Goal: Use online tool/utility: Utilize a website feature to perform a specific function

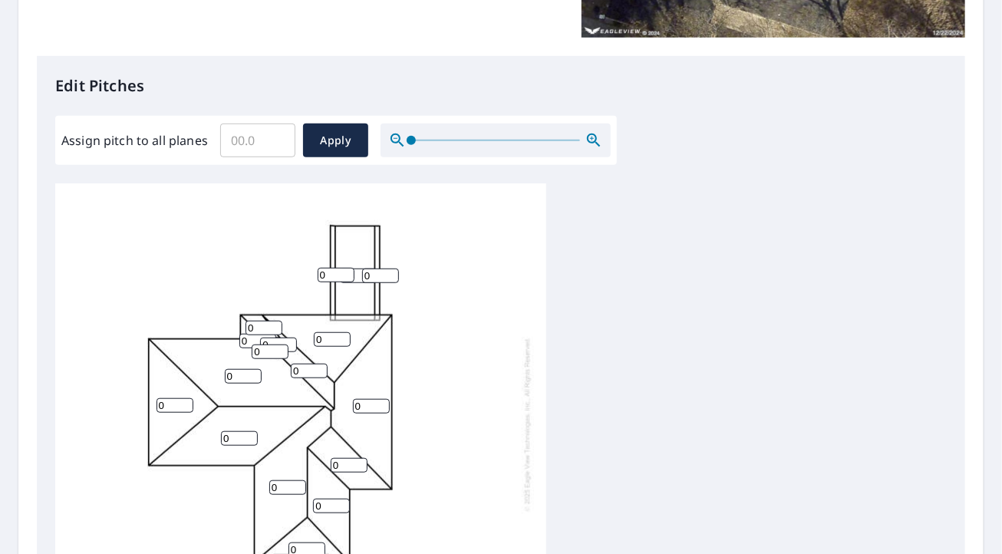
scroll to position [15, 0]
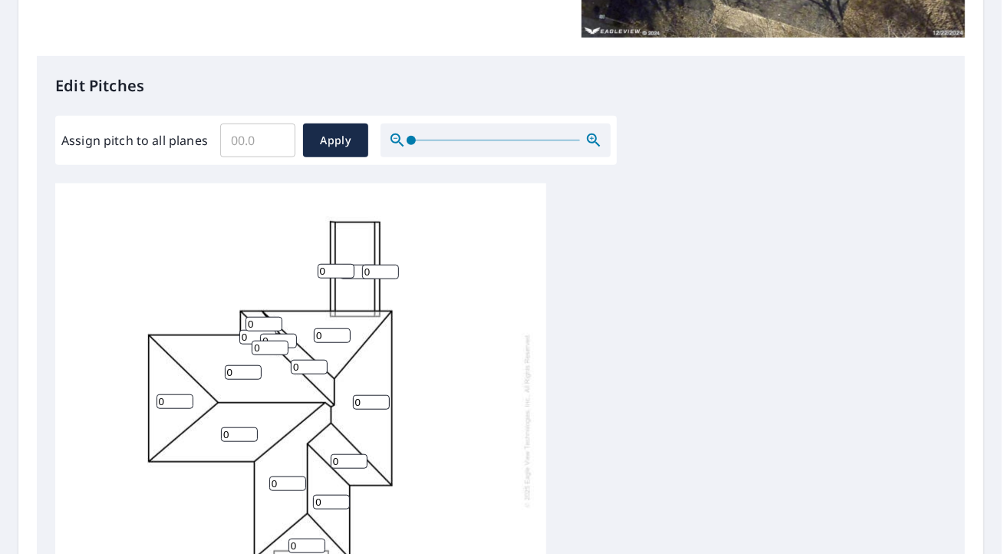
click at [328, 272] on div "0 0 0 0 0 0 0 0 0 0 0 0 0 0 0 0 0 0" at bounding box center [300, 421] width 491 height 482
click at [322, 271] on div "0 0 0 0 0 0 0 0 0 0 0 0 0 0 0 0 0 0" at bounding box center [300, 421] width 491 height 482
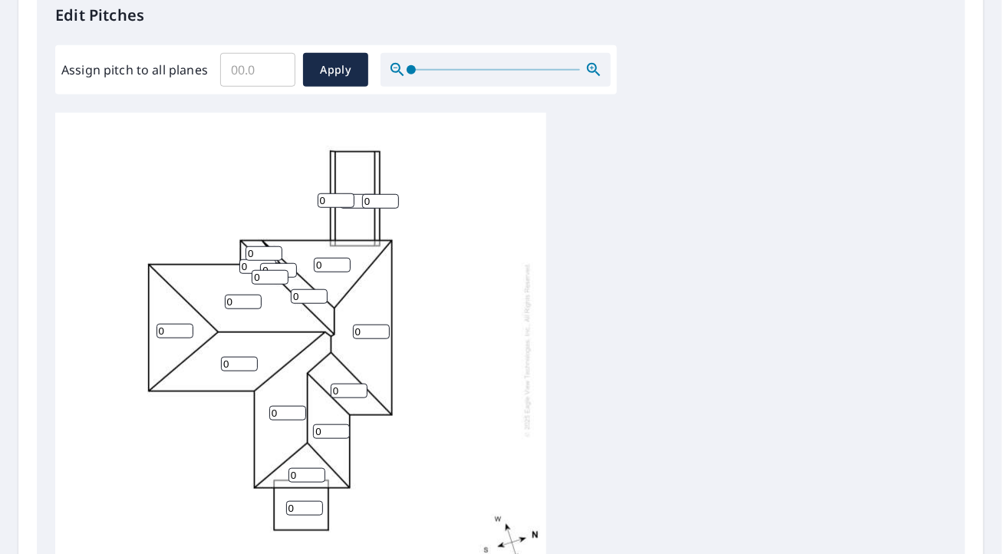
scroll to position [381, 0]
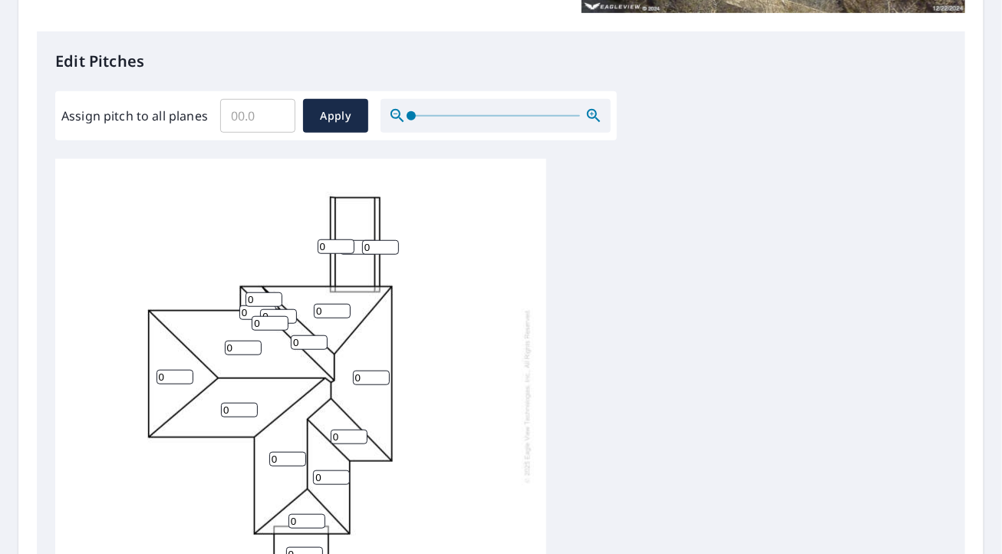
click at [252, 104] on input "Assign pitch to all planes" at bounding box center [257, 115] width 75 height 43
type input "9"
click at [322, 125] on button "Apply" at bounding box center [335, 116] width 65 height 34
type input "9"
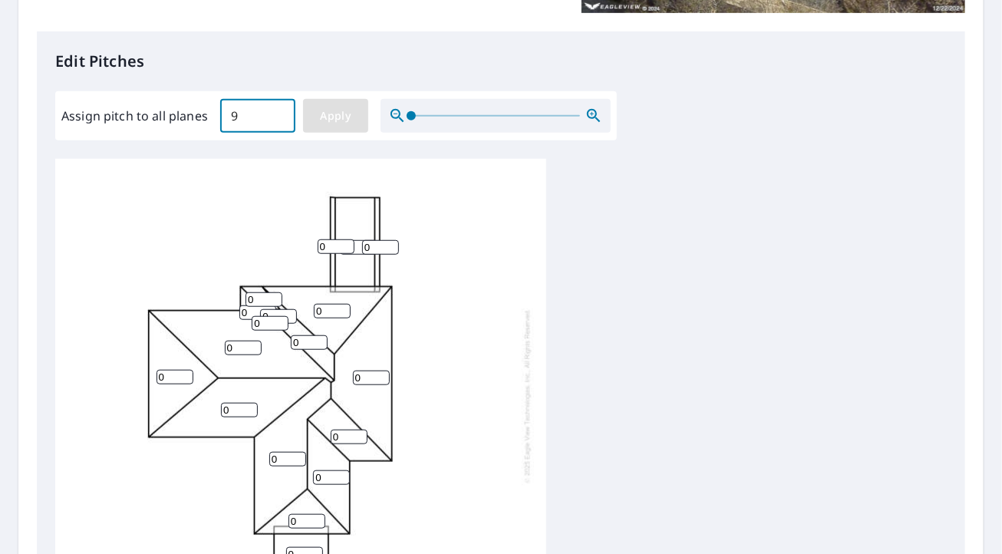
type input "9"
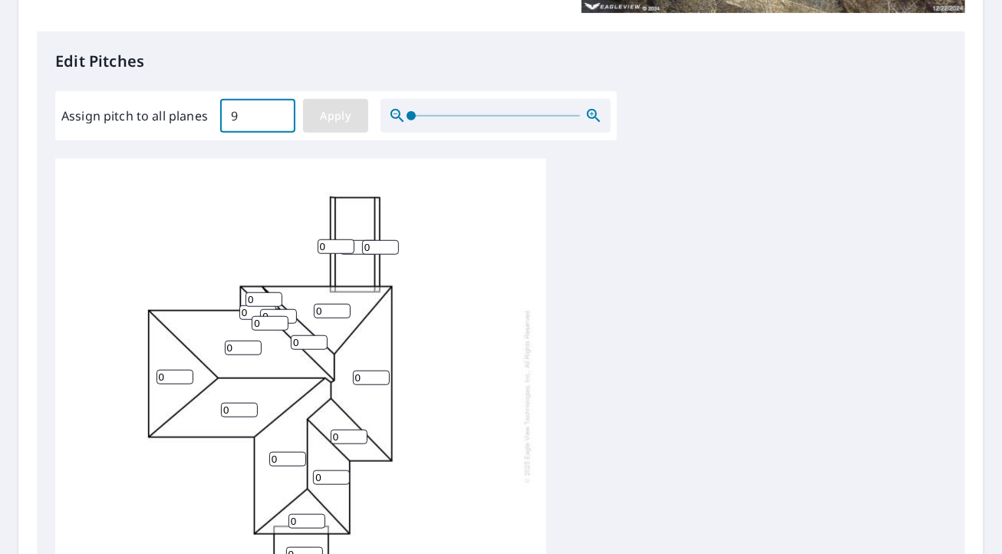
type input "9"
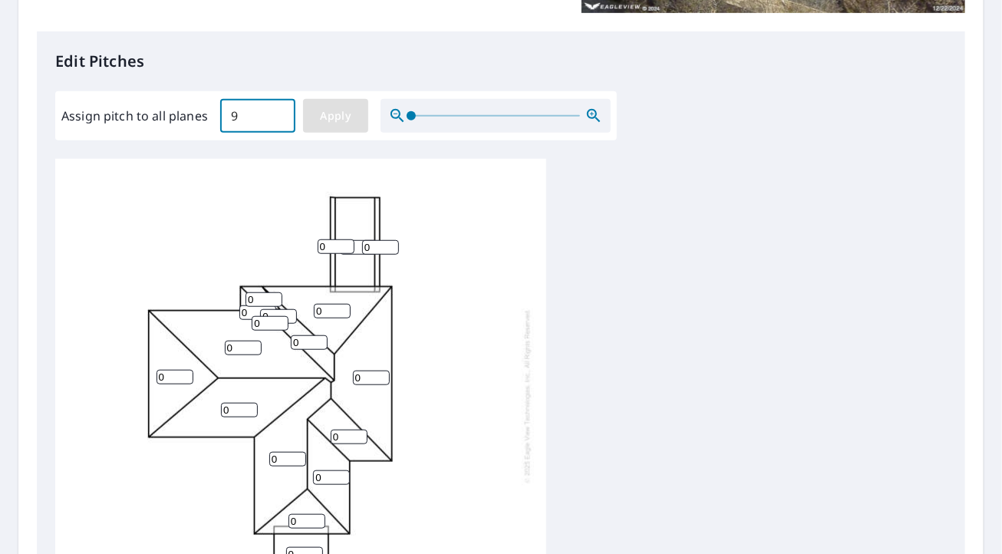
type input "9"
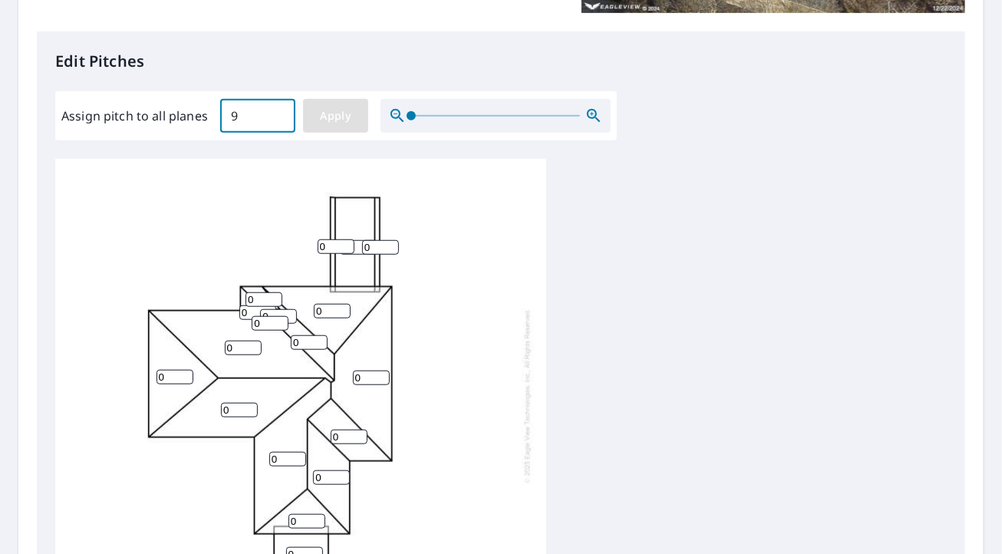
type input "9"
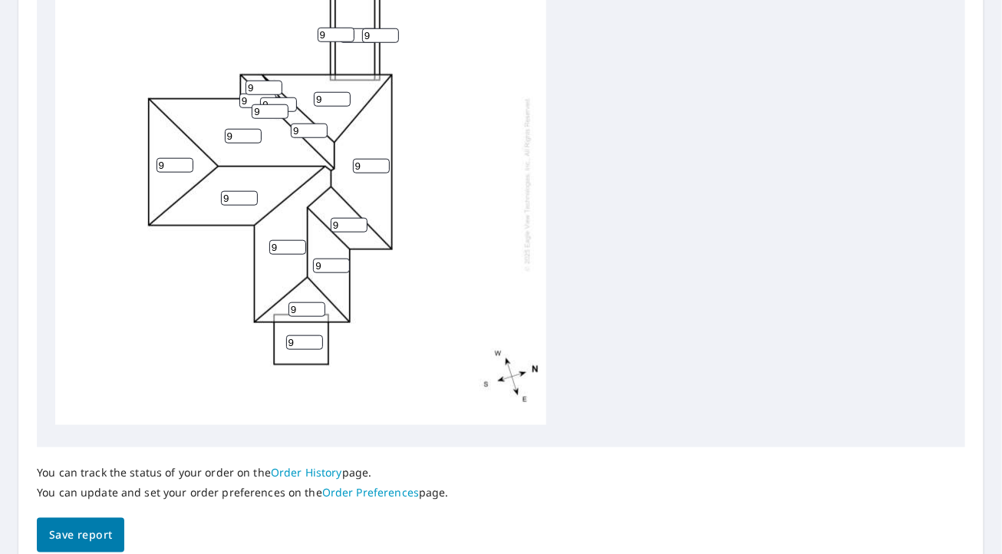
scroll to position [660, 0]
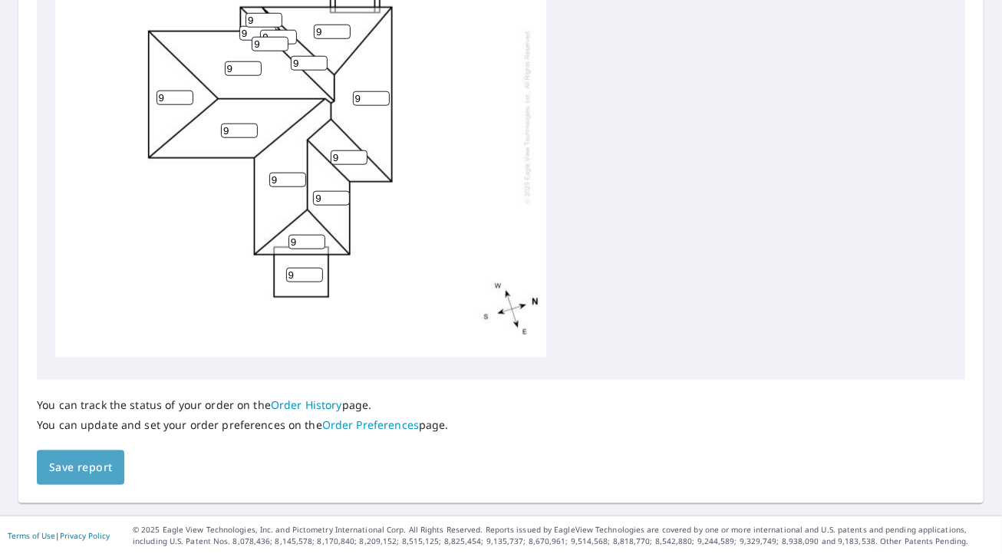
click at [95, 450] on button "Save report" at bounding box center [80, 467] width 87 height 35
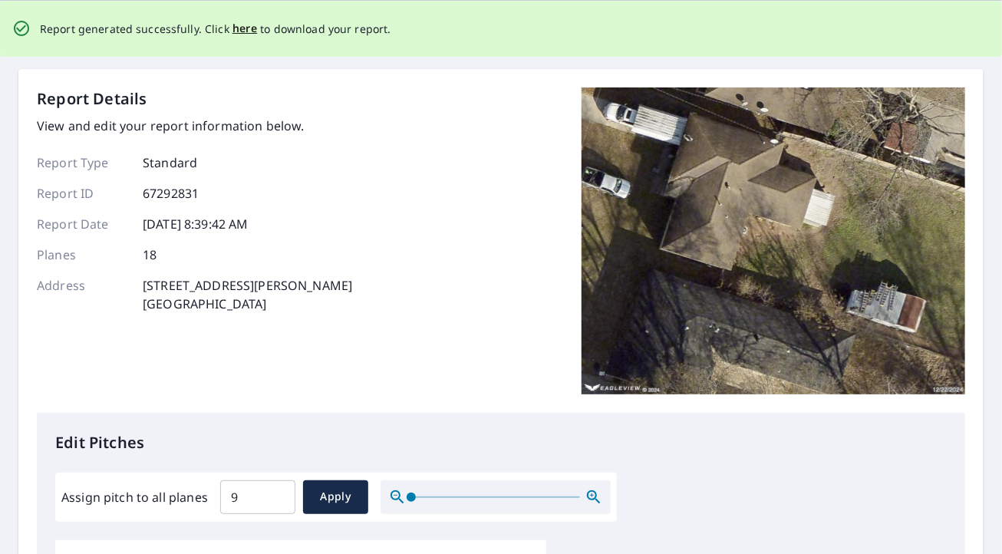
scroll to position [0, 0]
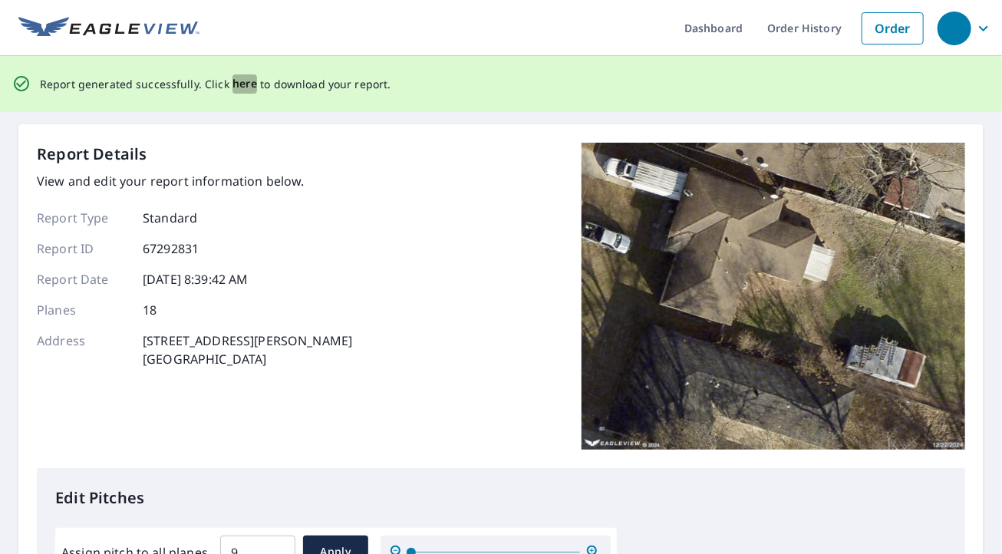
click at [238, 87] on span "here" at bounding box center [244, 83] width 25 height 19
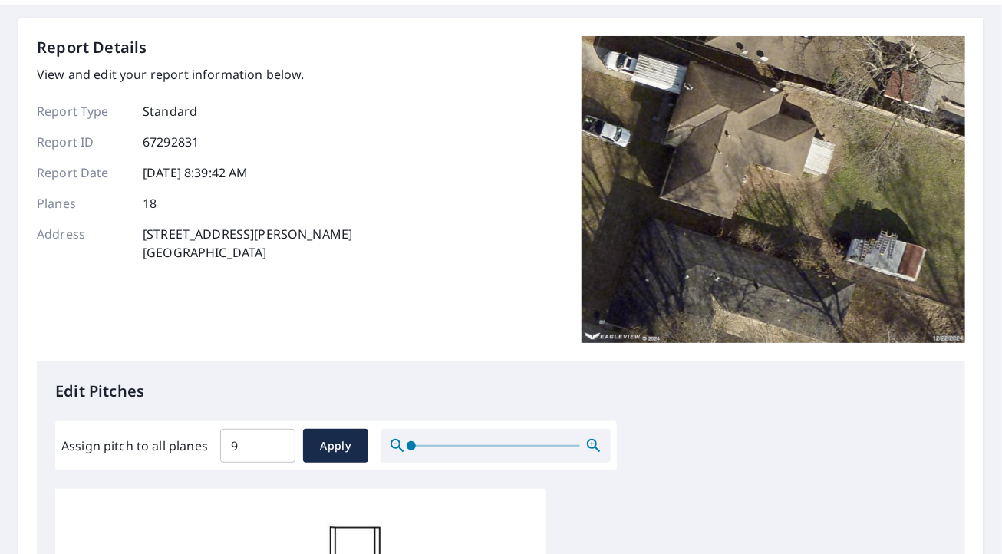
scroll to position [49, 0]
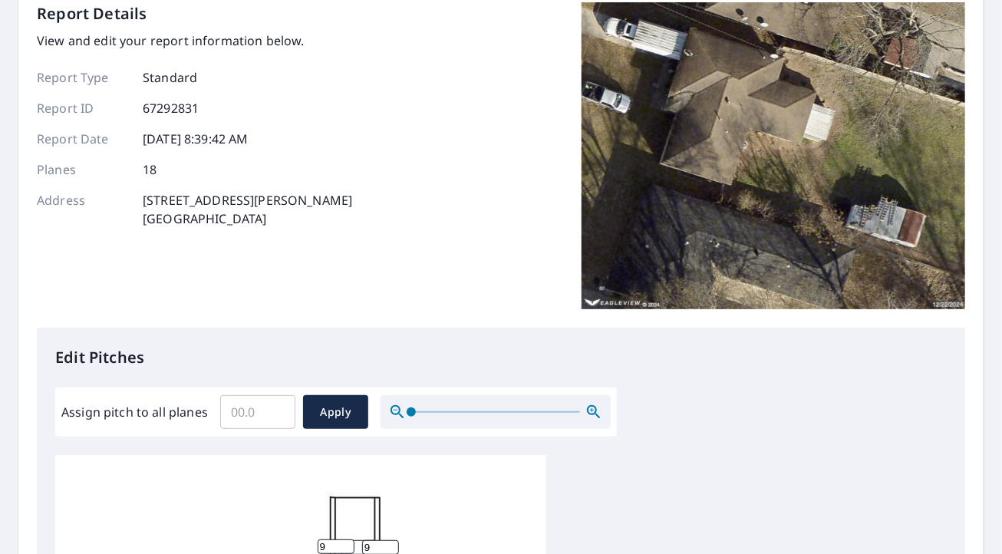
scroll to position [85, 0]
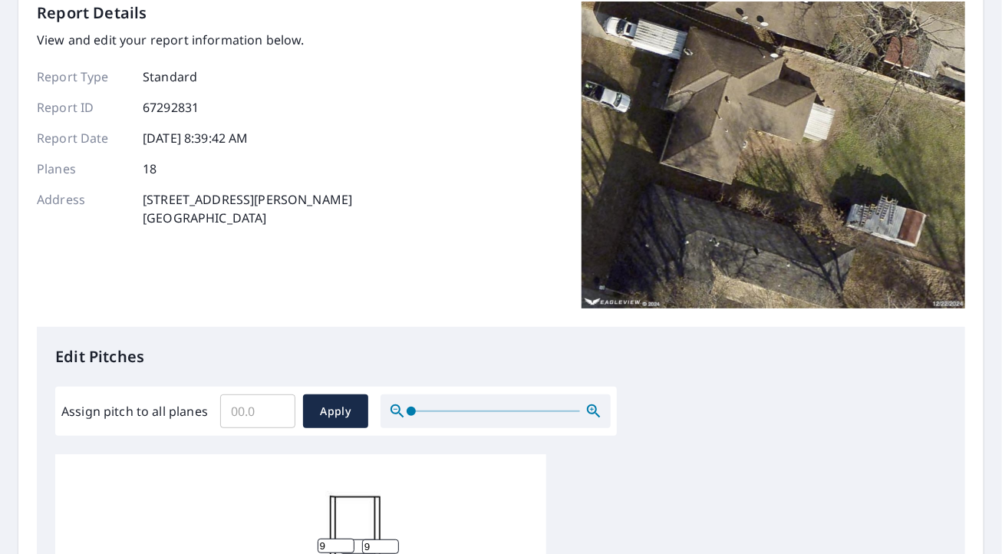
click at [265, 407] on input "Assign pitch to all planes" at bounding box center [257, 411] width 75 height 43
type input "9"
click at [358, 411] on button "Apply" at bounding box center [335, 411] width 65 height 34
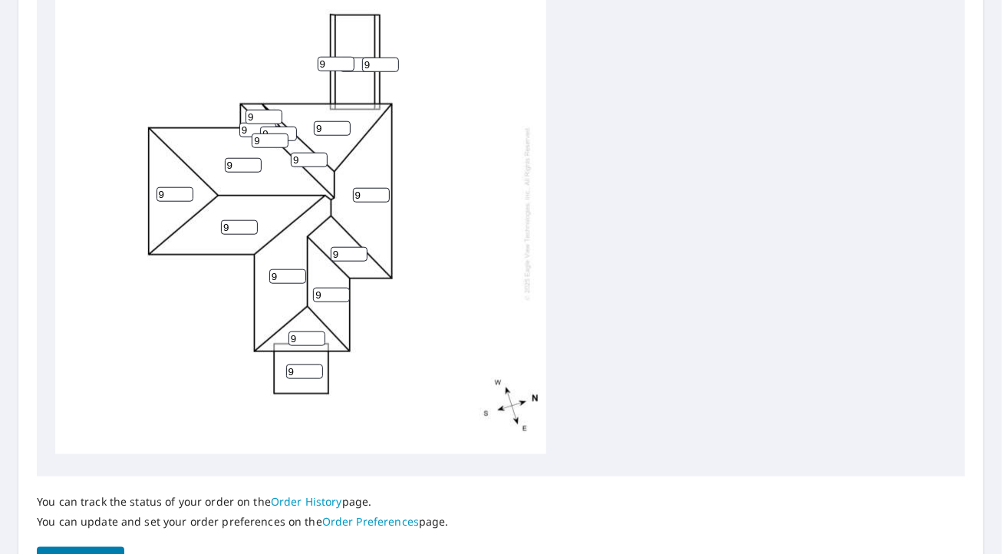
scroll to position [660, 0]
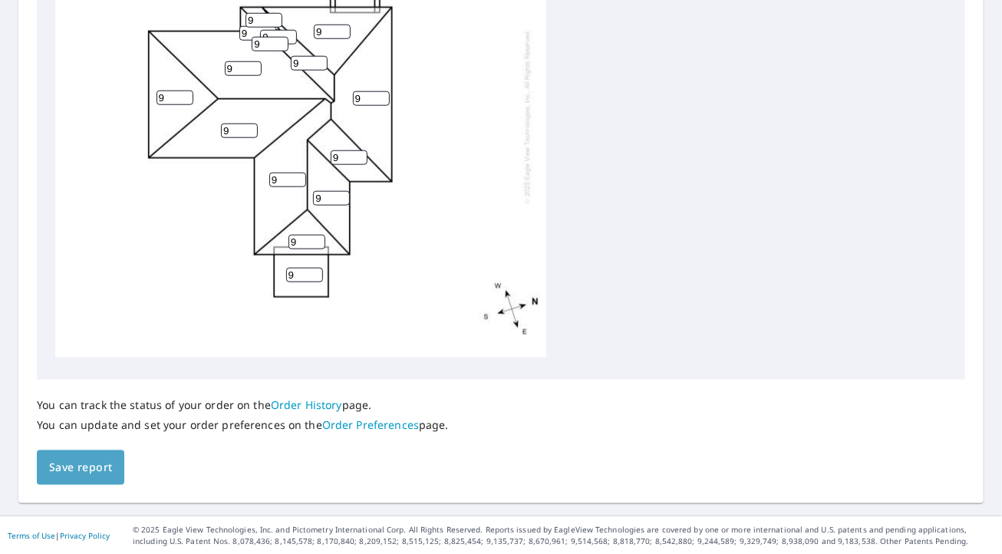
click at [50, 468] on span "Save report" at bounding box center [80, 467] width 63 height 19
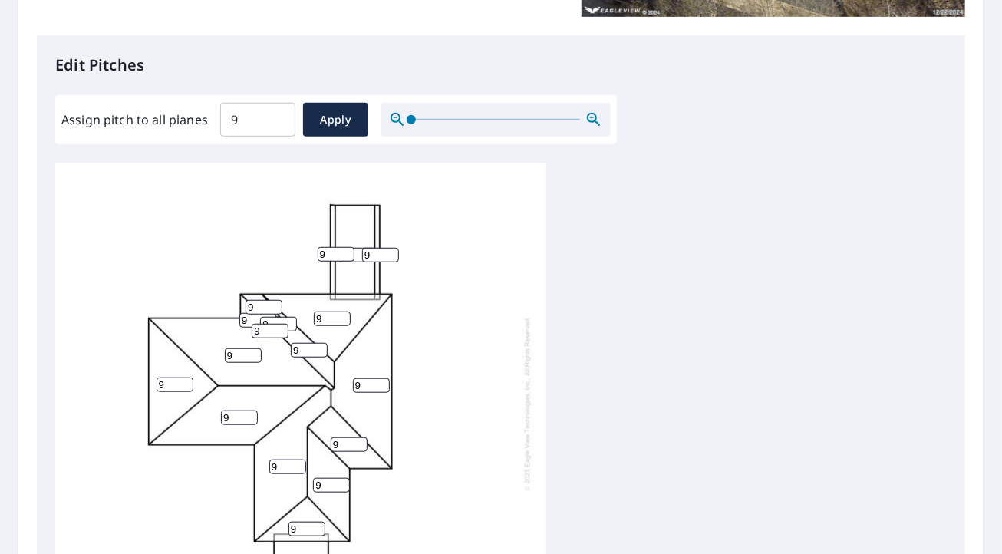
scroll to position [0, 0]
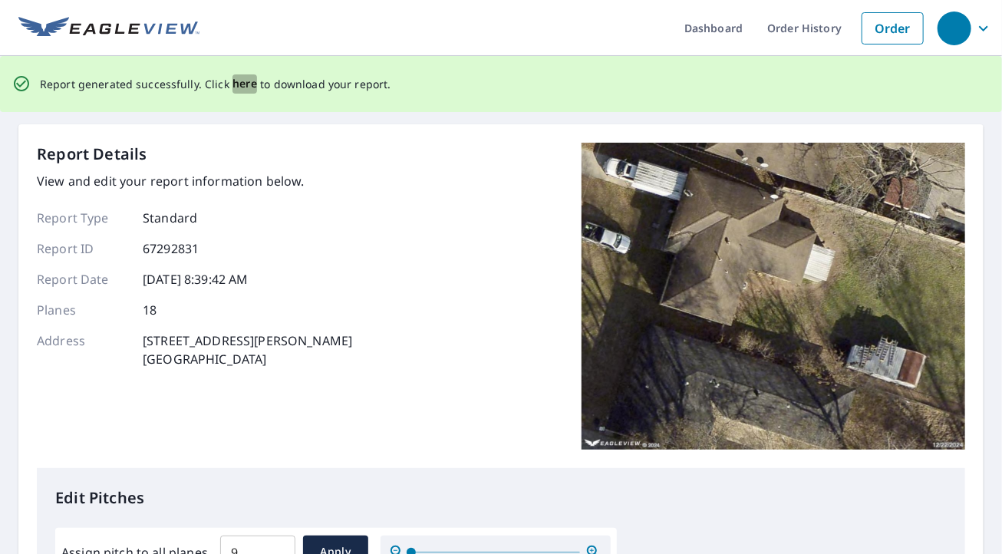
click at [233, 84] on span "here" at bounding box center [244, 83] width 25 height 19
